Goal: Communication & Community: Participate in discussion

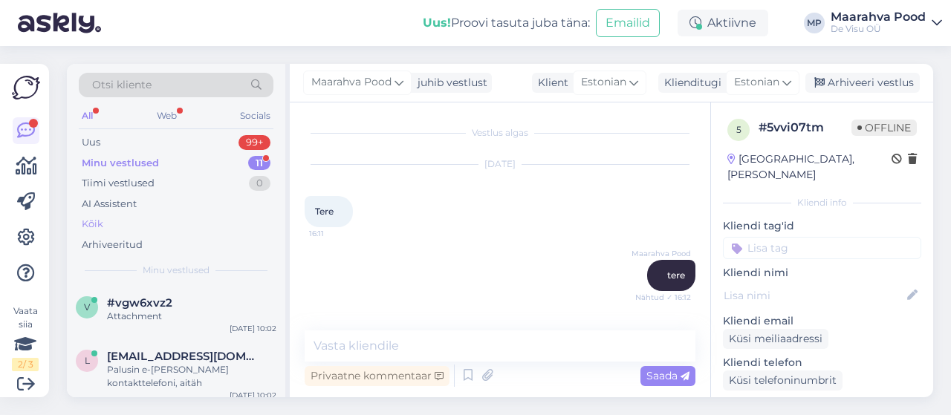
scroll to position [604, 0]
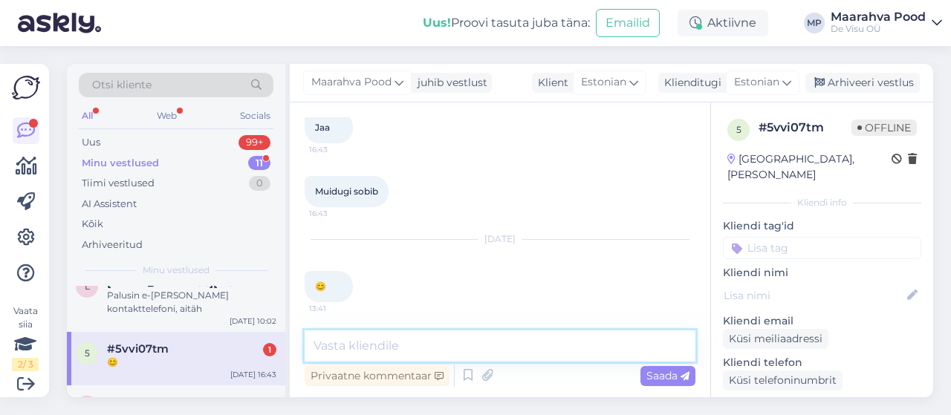
click at [340, 344] on textarea at bounding box center [500, 346] width 391 height 31
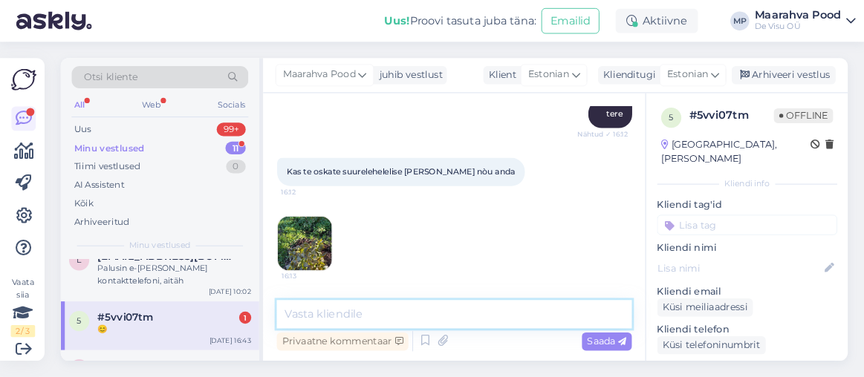
scroll to position [232, 0]
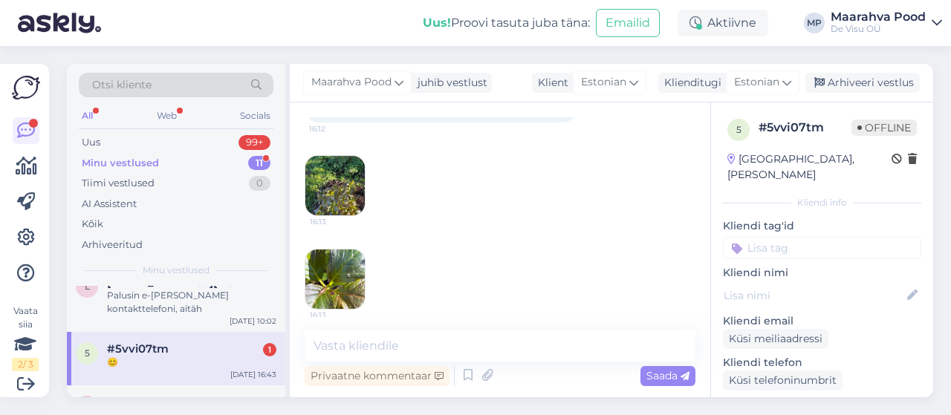
click at [321, 178] on img at bounding box center [334, 185] width 59 height 59
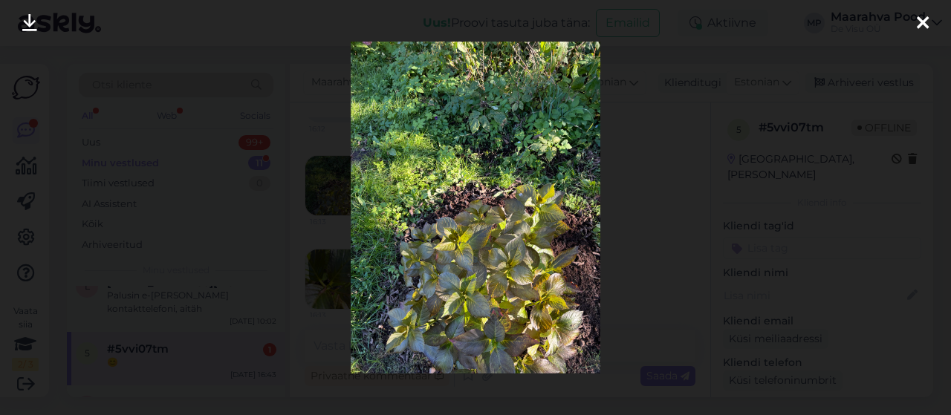
click at [922, 22] on icon at bounding box center [923, 23] width 12 height 19
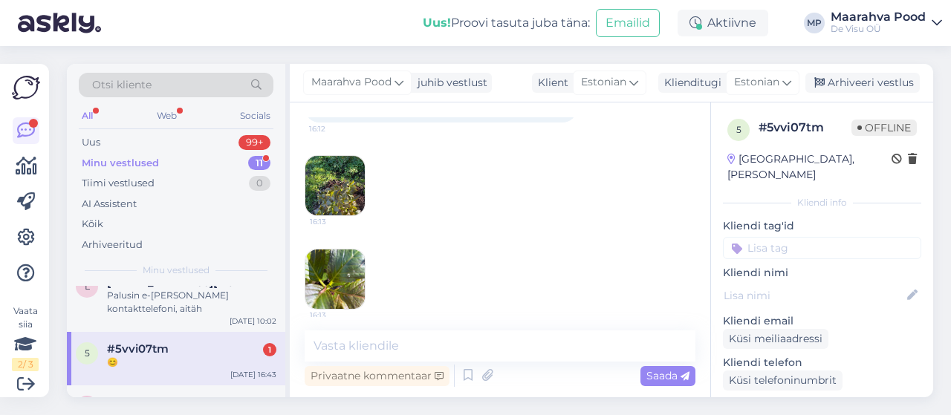
click at [336, 192] on img at bounding box center [334, 185] width 59 height 59
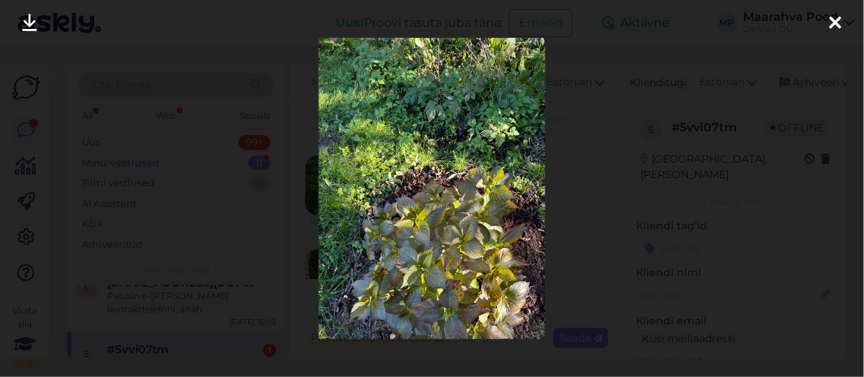
click at [839, 23] on icon at bounding box center [836, 23] width 12 height 19
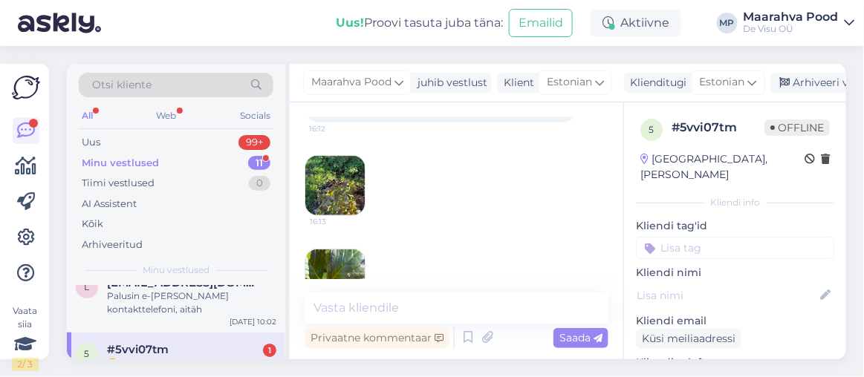
click at [326, 259] on img at bounding box center [334, 279] width 59 height 59
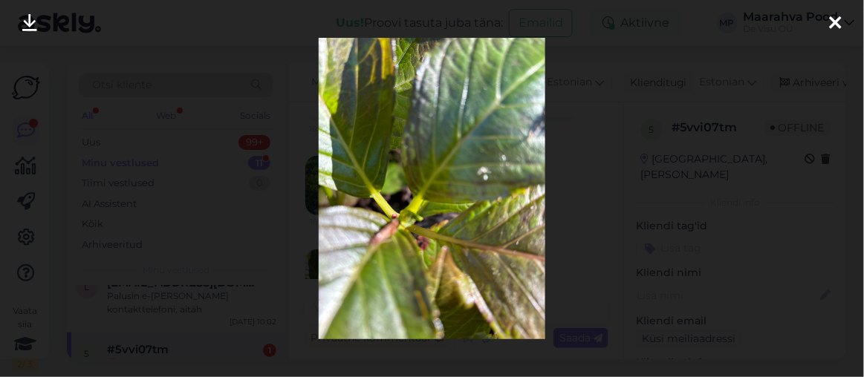
click at [834, 20] on icon at bounding box center [836, 23] width 12 height 19
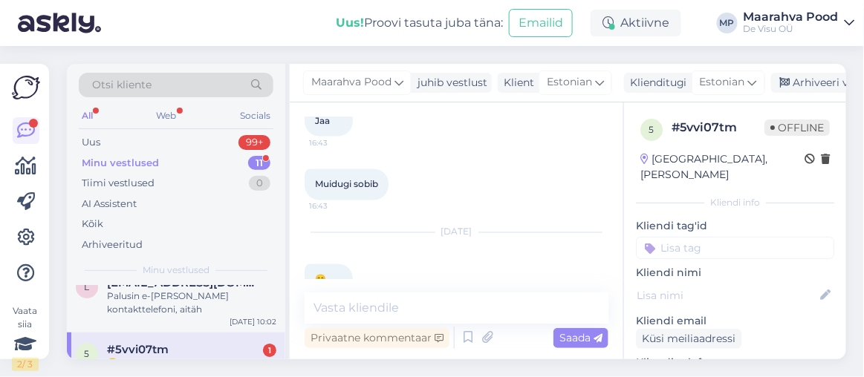
scroll to position [641, 0]
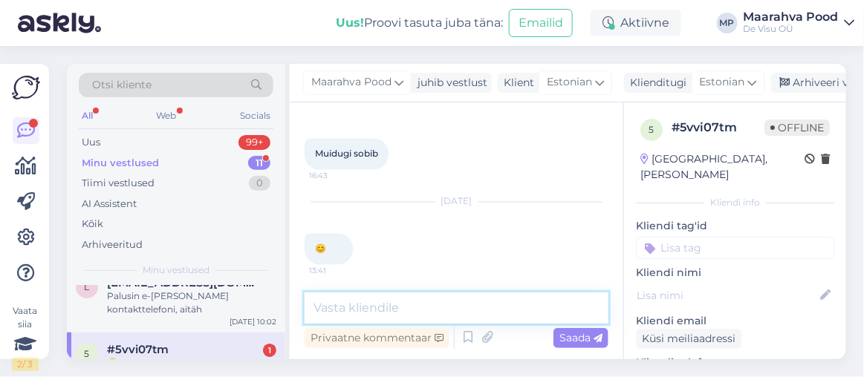
click at [382, 302] on textarea at bounding box center [457, 308] width 304 height 31
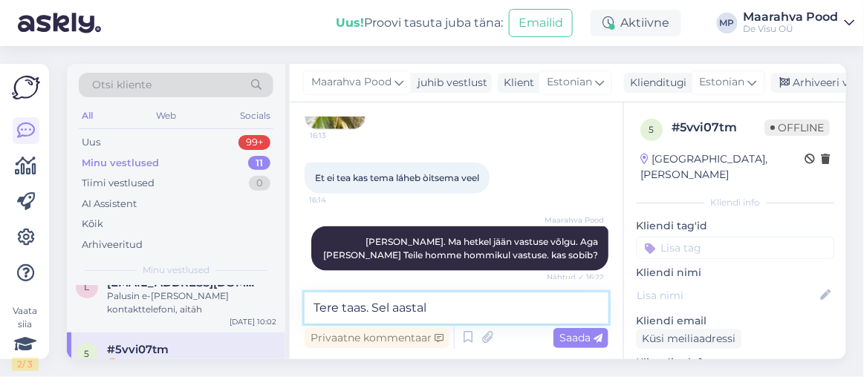
scroll to position [371, 0]
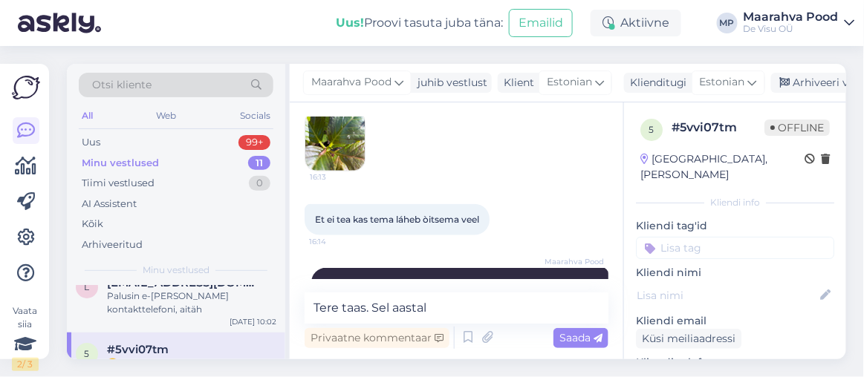
click at [330, 148] on img at bounding box center [334, 140] width 59 height 59
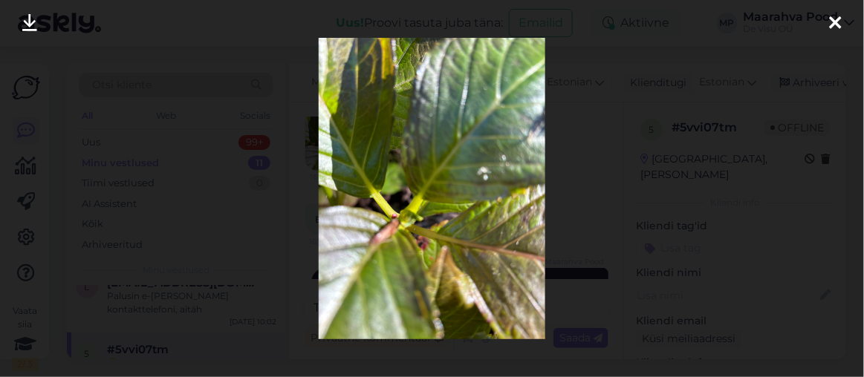
click at [836, 19] on icon at bounding box center [836, 23] width 12 height 19
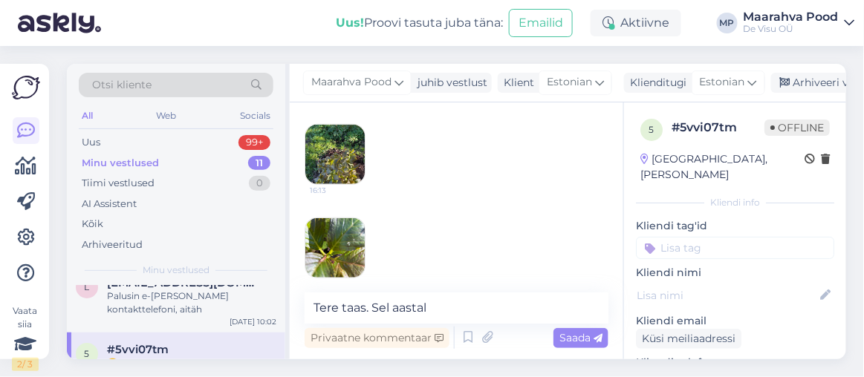
scroll to position [236, 0]
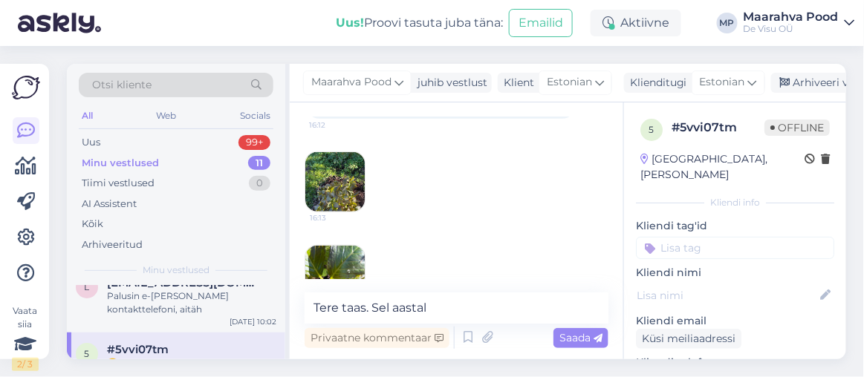
click at [351, 176] on img at bounding box center [334, 181] width 59 height 59
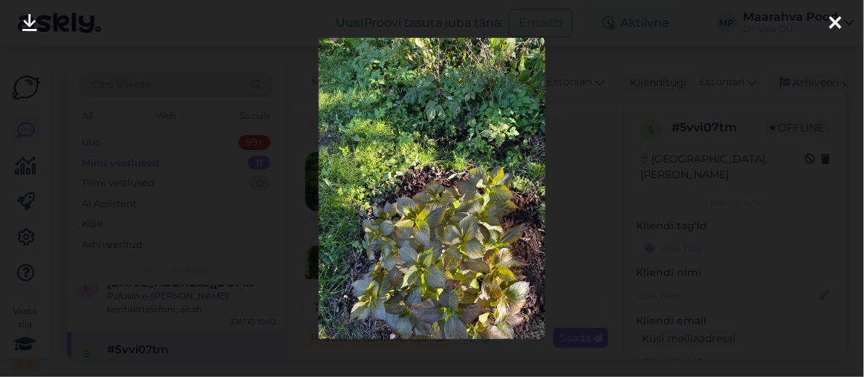
click at [836, 22] on icon at bounding box center [836, 23] width 12 height 19
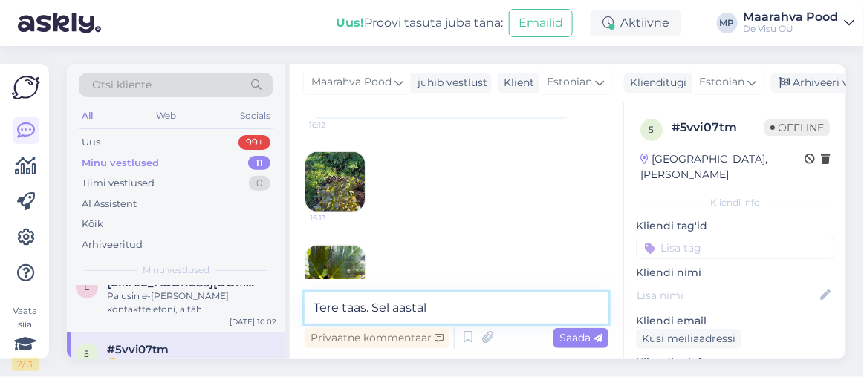
click at [454, 307] on textarea "Tere taas. Sel aastal" at bounding box center [457, 308] width 304 height 31
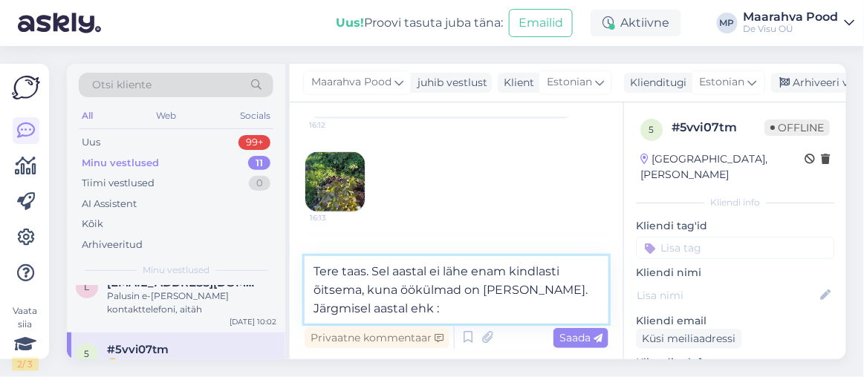
type textarea "Tere taas. Sel aastal ei lähe enam kindlasti õitsema, kuna öökülmad on [PERSON_…"
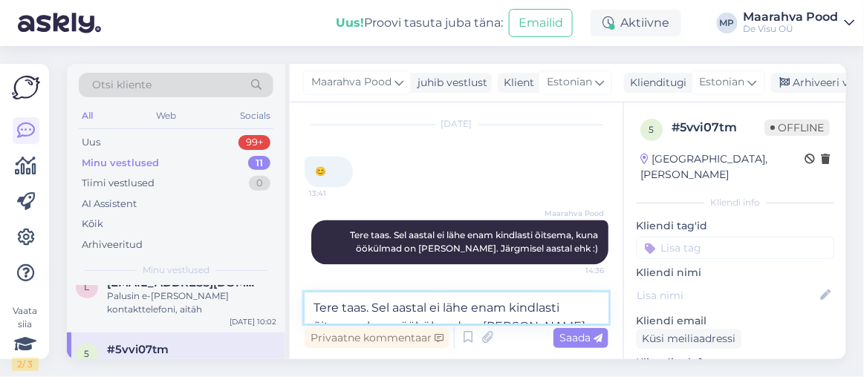
scroll to position [29, 0]
